Goal: Task Accomplishment & Management: Use online tool/utility

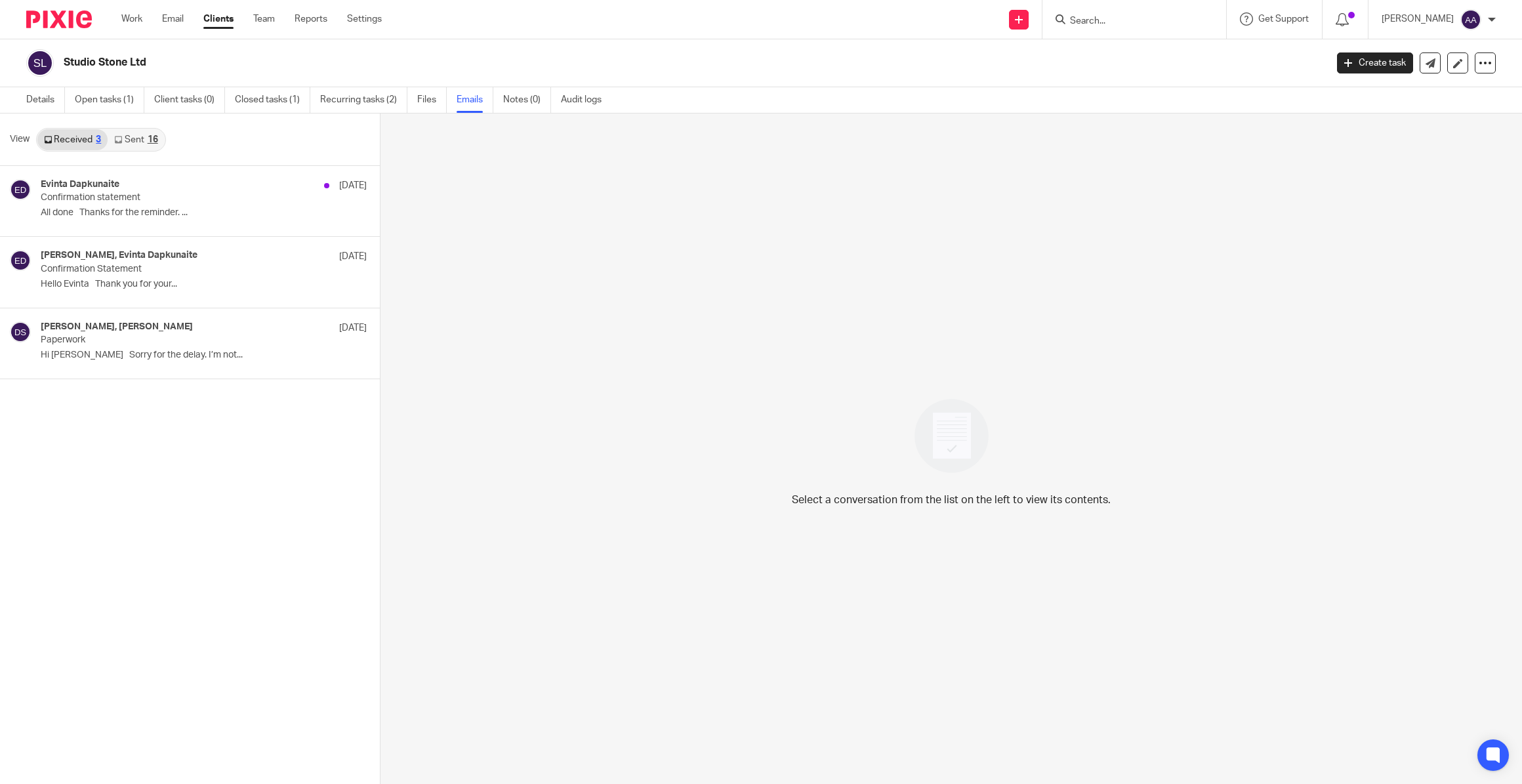
click at [1169, 21] on input "Search" at bounding box center [1127, 21] width 118 height 12
type input "SGW"
click at [1161, 48] on link at bounding box center [1207, 56] width 281 height 30
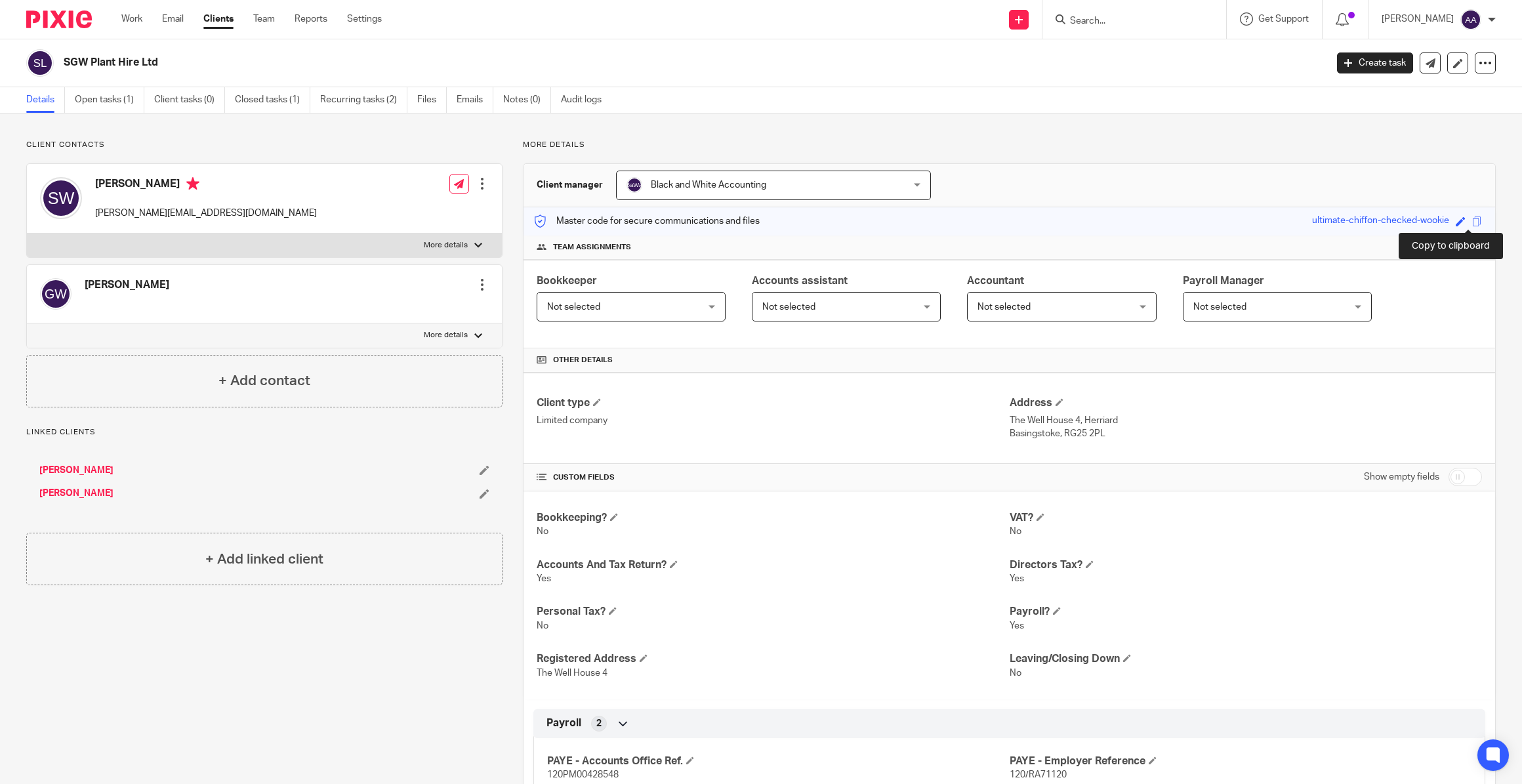
click at [1472, 216] on span at bounding box center [1477, 221] width 10 height 10
click at [93, 92] on link "Open tasks (1)" at bounding box center [110, 100] width 70 height 25
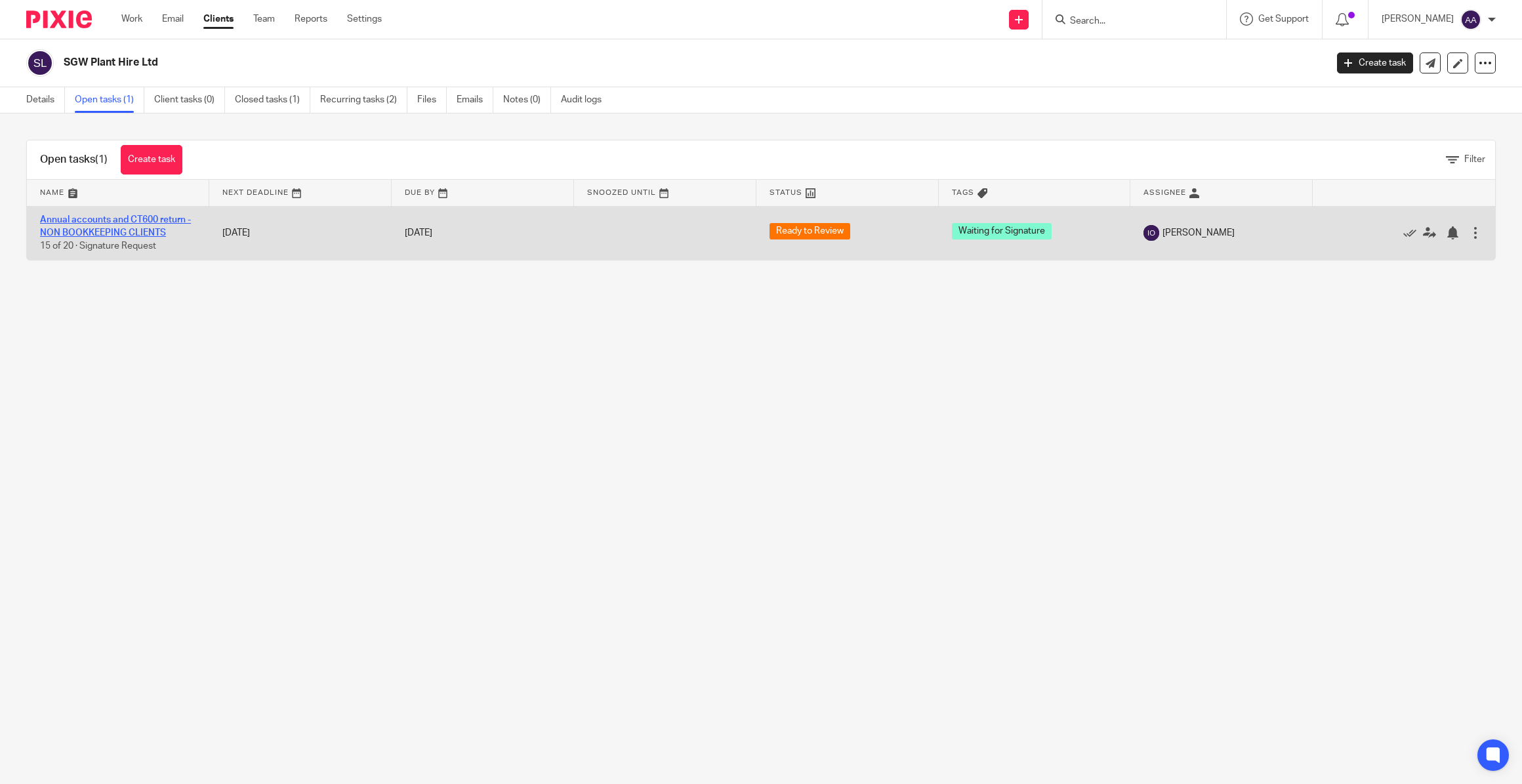
click at [122, 218] on link "Annual accounts and CT600 return - NON BOOKKEEPING CLIENTS" at bounding box center [115, 226] width 151 height 22
